Goal: Task Accomplishment & Management: Manage account settings

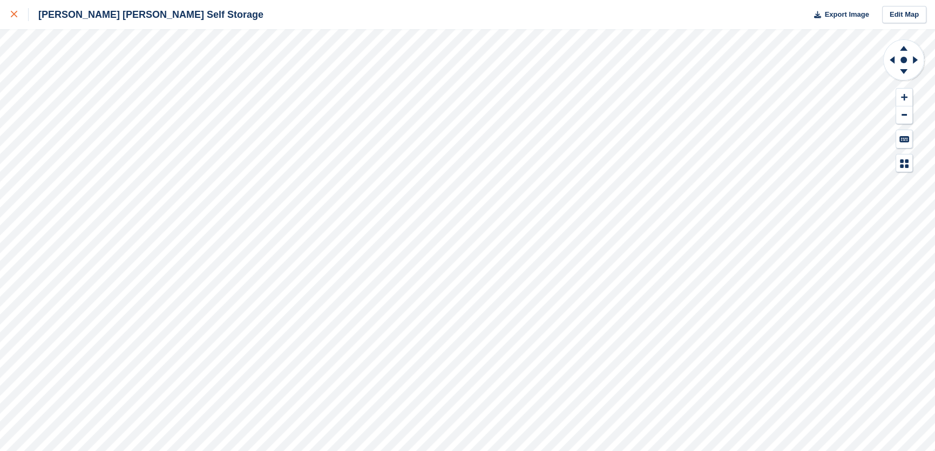
click at [6, 11] on link at bounding box center [14, 14] width 29 height 29
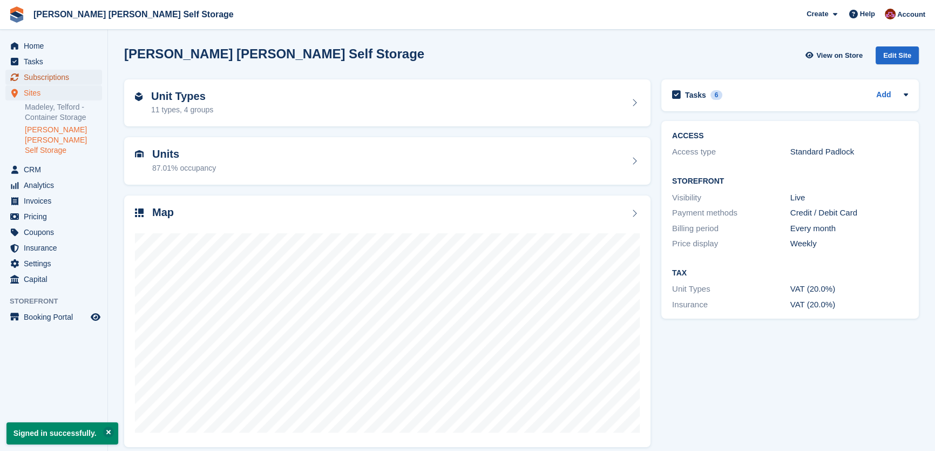
click at [44, 71] on span "Subscriptions" at bounding box center [56, 77] width 65 height 15
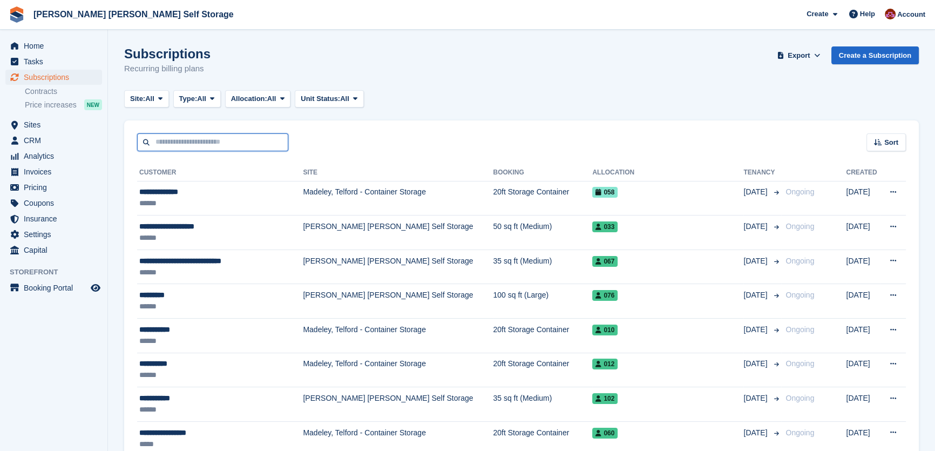
click at [200, 140] on input "text" at bounding box center [212, 142] width 151 height 18
type input "*"
type input "****"
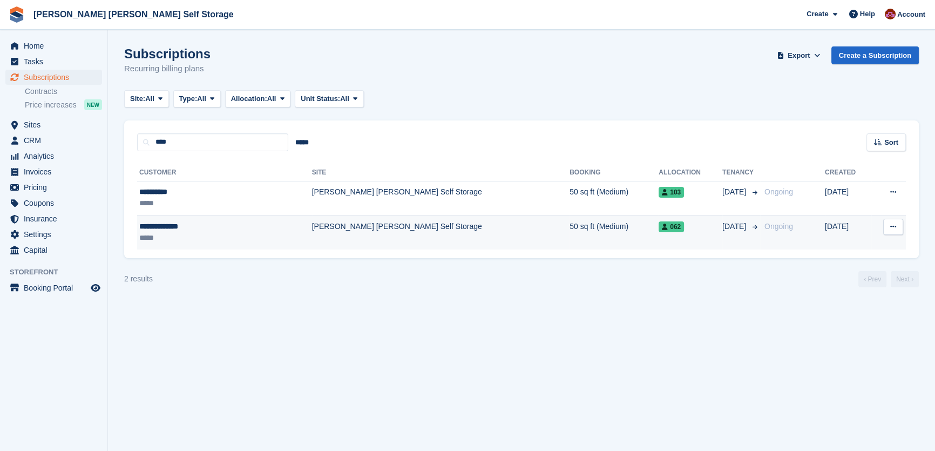
click at [570, 235] on td "50 sq ft (Medium)" at bounding box center [614, 233] width 89 height 34
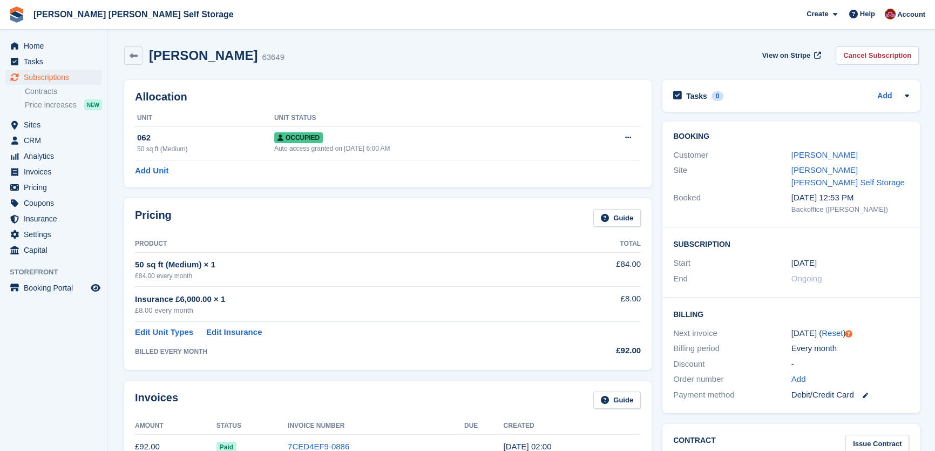
drag, startPoint x: 884, startPoint y: 59, endPoint x: 875, endPoint y: 81, distance: 24.0
click at [884, 59] on link "Cancel Subscription" at bounding box center [877, 55] width 83 height 18
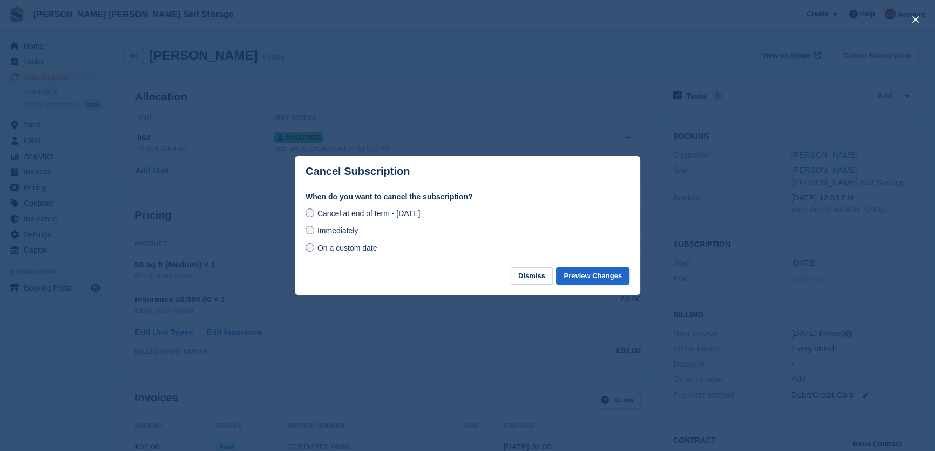
click at [342, 252] on span "On a custom date" at bounding box center [348, 248] width 60 height 9
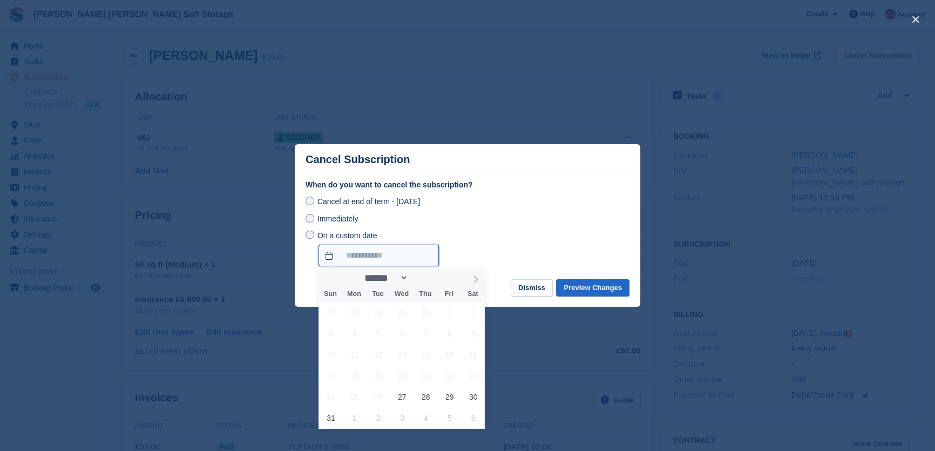
click at [400, 258] on input "On a custom date" at bounding box center [379, 256] width 120 height 22
click at [475, 279] on icon at bounding box center [476, 279] width 8 height 8
select select "*"
click at [376, 334] on span "9" at bounding box center [378, 333] width 21 height 21
type input "**********"
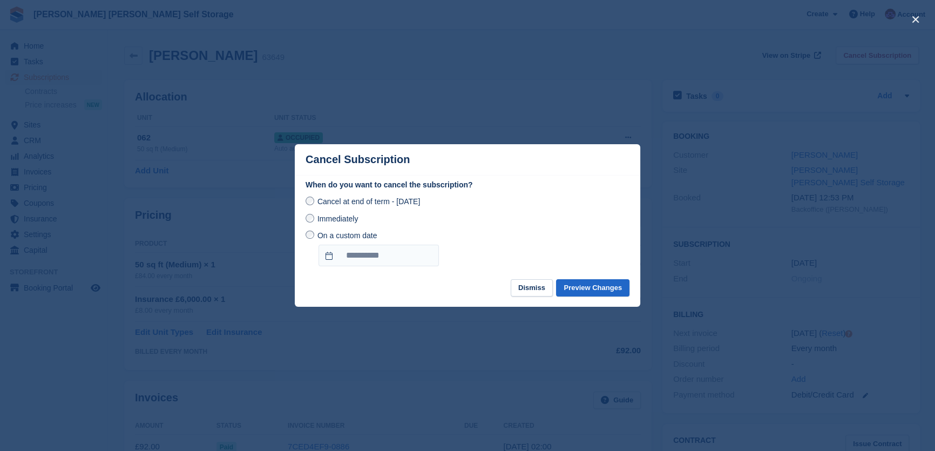
click at [472, 345] on div at bounding box center [467, 225] width 935 height 451
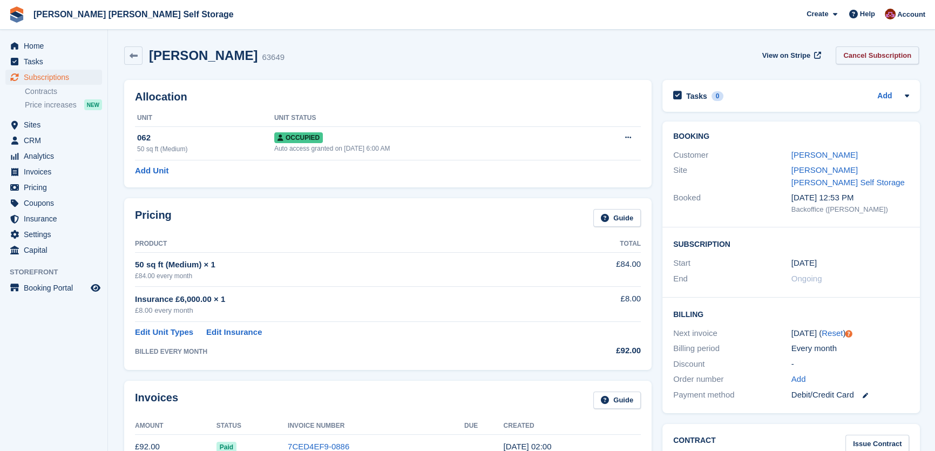
click at [858, 56] on link "Cancel Subscription" at bounding box center [877, 55] width 83 height 18
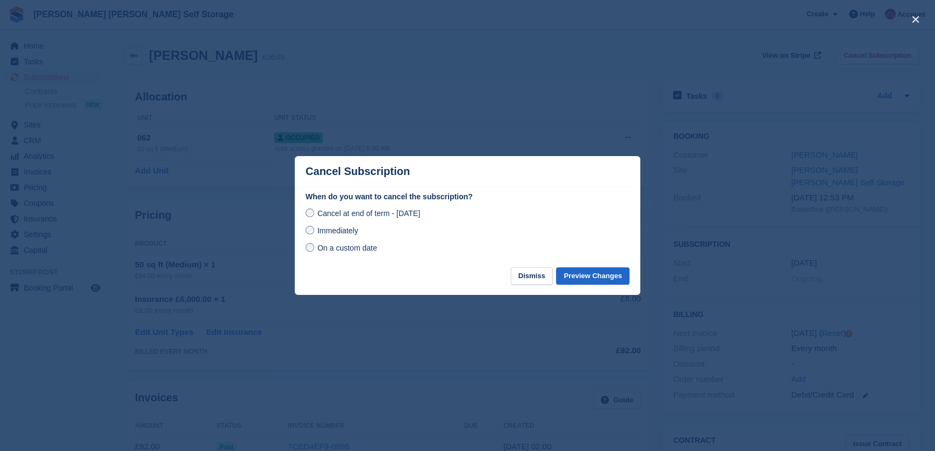
click at [351, 249] on span "On a custom date" at bounding box center [348, 248] width 60 height 9
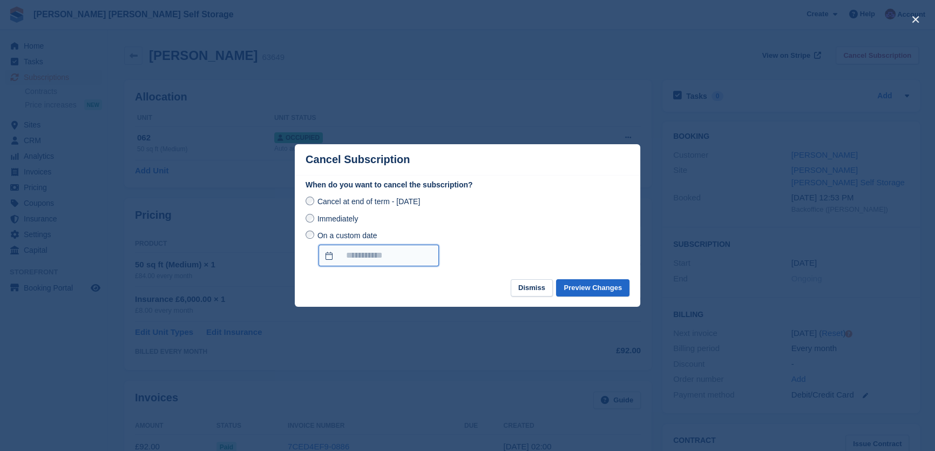
click at [426, 264] on input "On a custom date" at bounding box center [379, 256] width 120 height 22
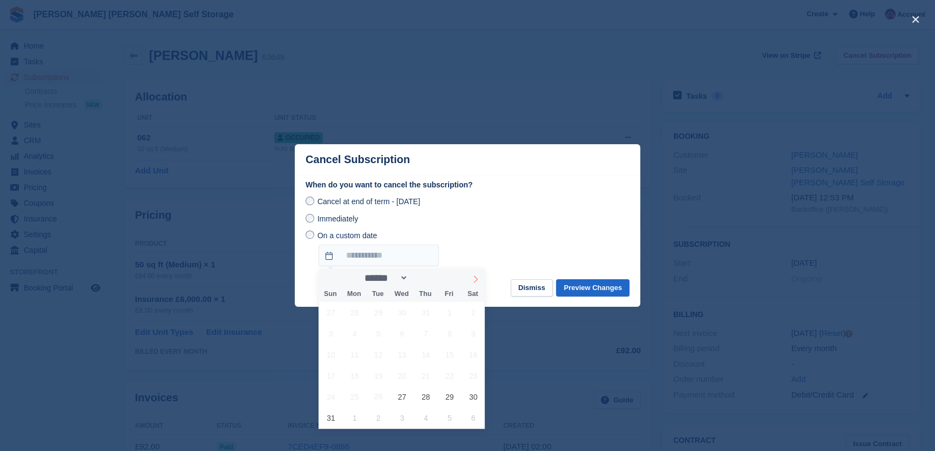
click at [475, 279] on icon at bounding box center [476, 279] width 8 height 8
select select "*"
click at [380, 332] on span "9" at bounding box center [378, 333] width 21 height 21
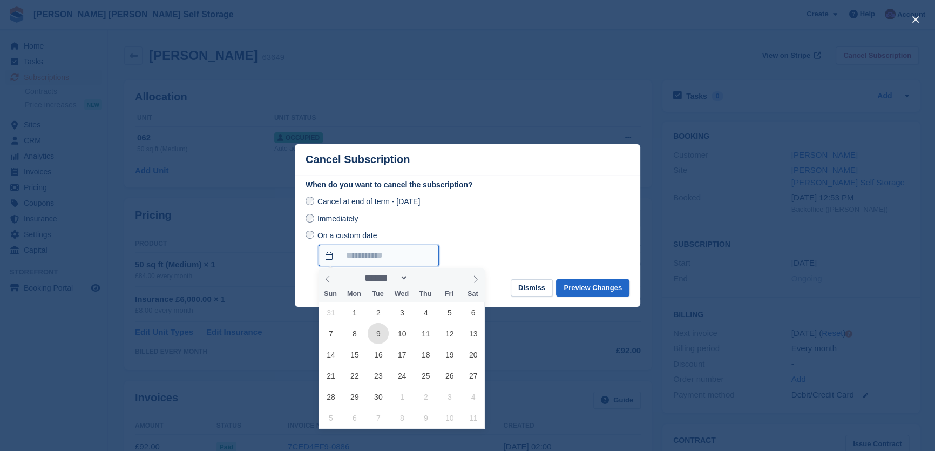
type input "**********"
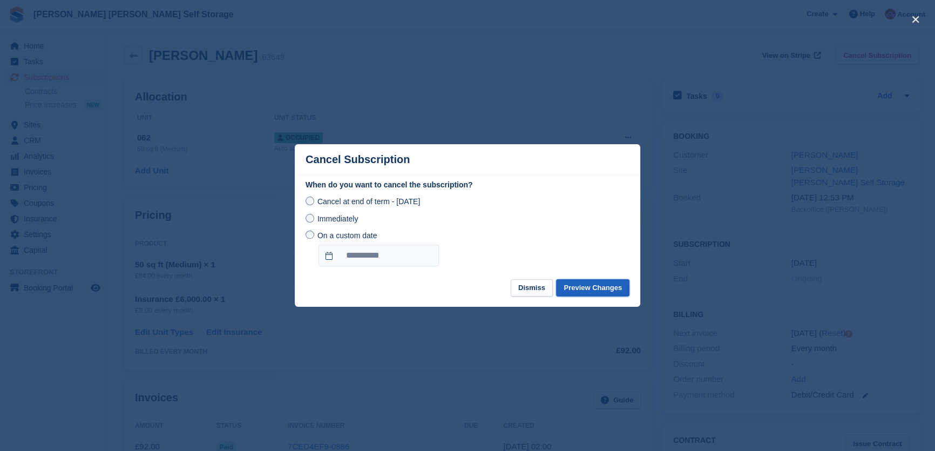
click at [591, 287] on button "Preview Changes" at bounding box center [592, 288] width 73 height 18
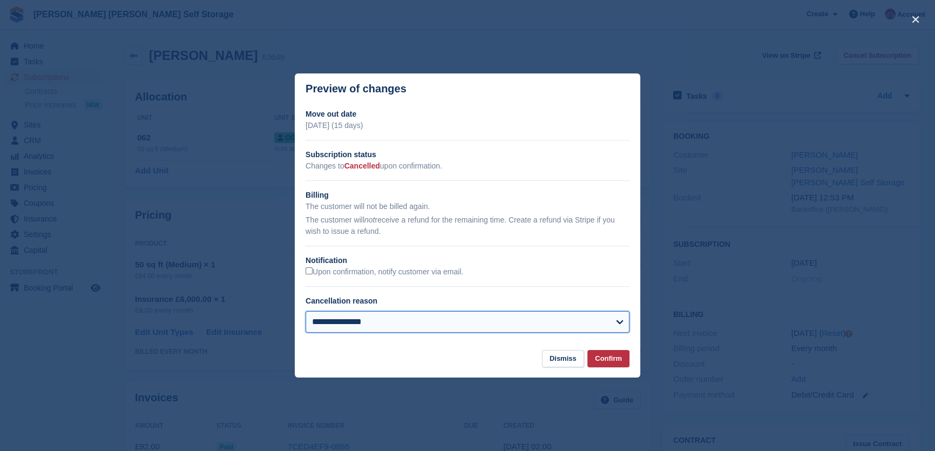
click at [486, 328] on select "**********" at bounding box center [468, 322] width 324 height 22
select select "**********"
click at [306, 312] on select "**********" at bounding box center [468, 322] width 324 height 22
click at [461, 354] on footer "Dismiss Confirm" at bounding box center [468, 364] width 346 height 28
click at [612, 363] on button "Confirm" at bounding box center [609, 359] width 42 height 18
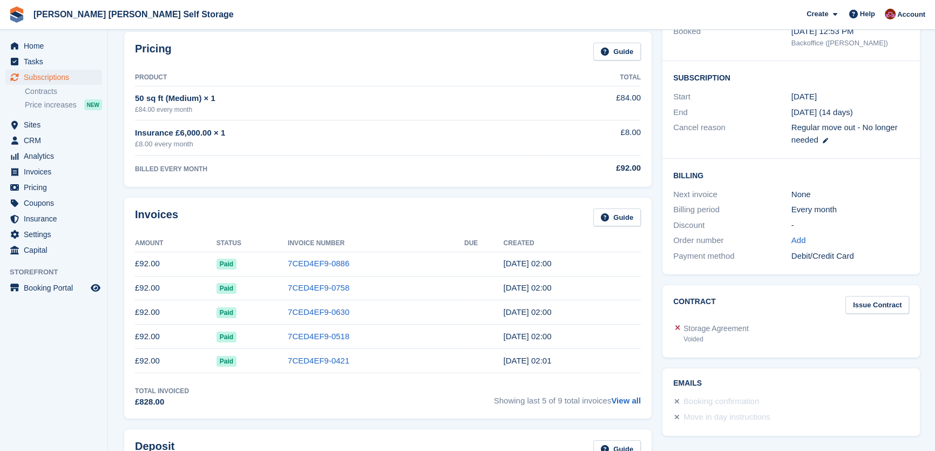
scroll to position [147, 0]
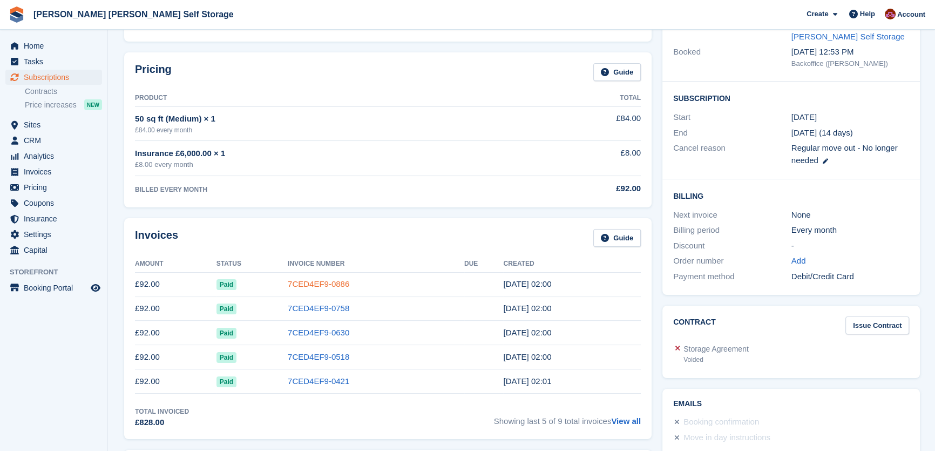
click at [309, 280] on link "7CED4EF9-0886" at bounding box center [319, 283] width 62 height 9
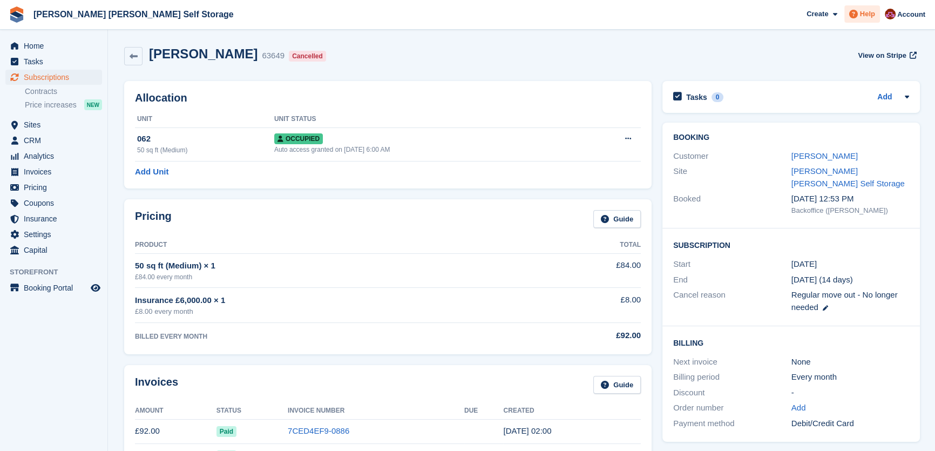
click at [863, 11] on span "Help" at bounding box center [867, 14] width 15 height 11
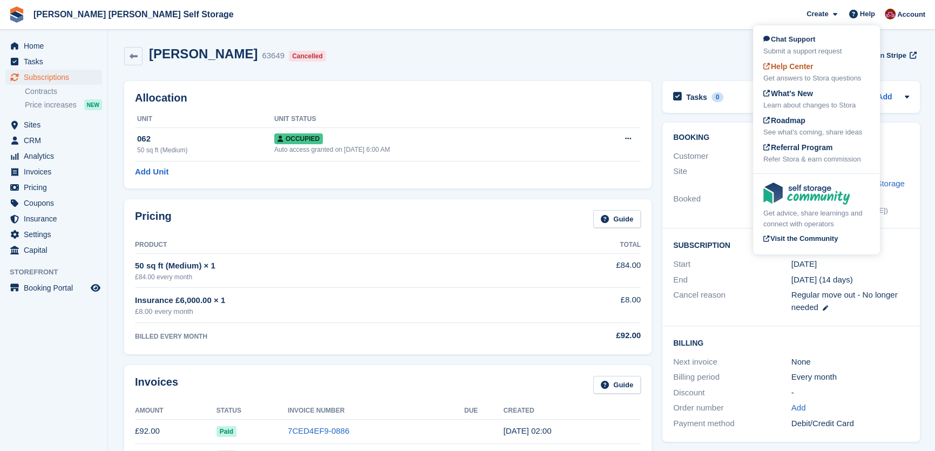
click at [809, 72] on div "Help Center Get answers to Stora questions" at bounding box center [817, 72] width 106 height 23
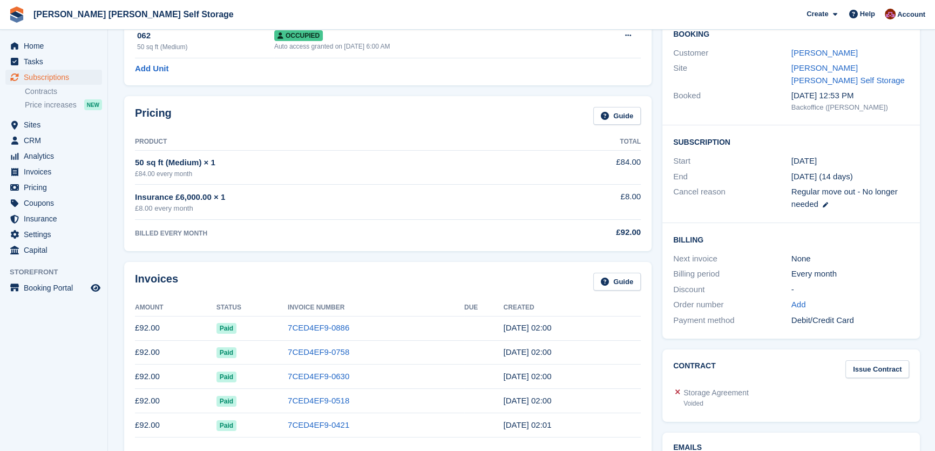
scroll to position [196, 0]
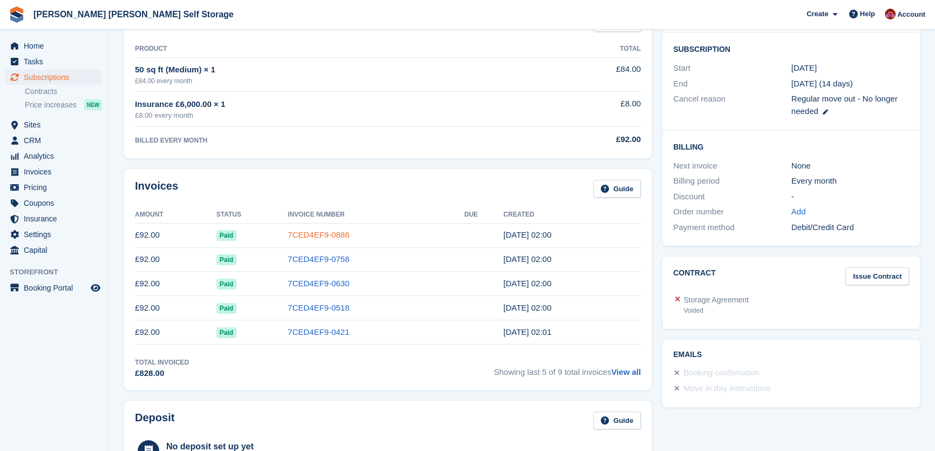
click at [312, 235] on link "7CED4EF9-0886" at bounding box center [319, 234] width 62 height 9
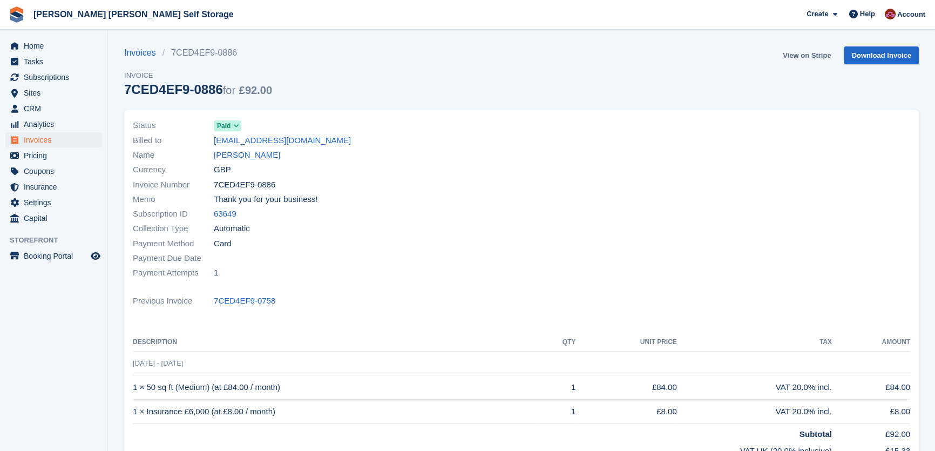
click at [811, 51] on link "View on Stripe" at bounding box center [807, 55] width 57 height 18
